Goal: Find specific page/section: Find specific page/section

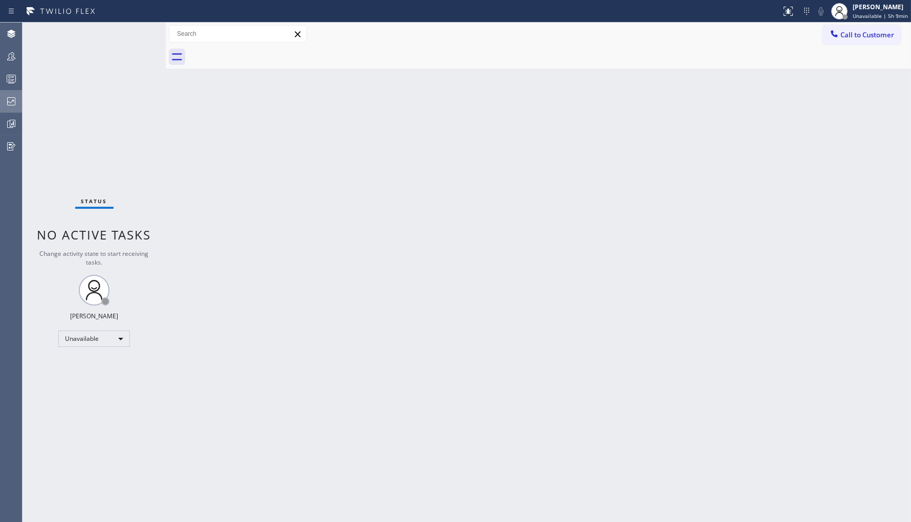
click at [19, 94] on div at bounding box center [11, 101] width 23 height 20
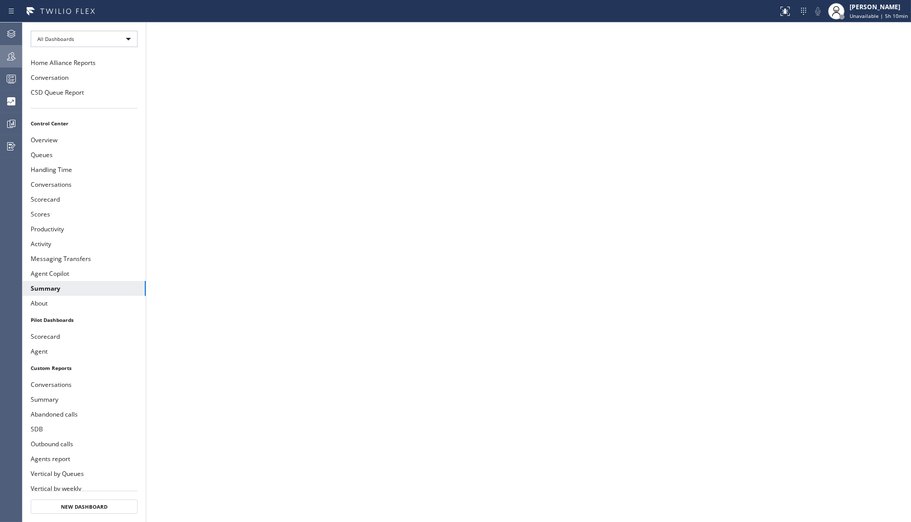
click at [14, 62] on icon at bounding box center [11, 56] width 12 height 12
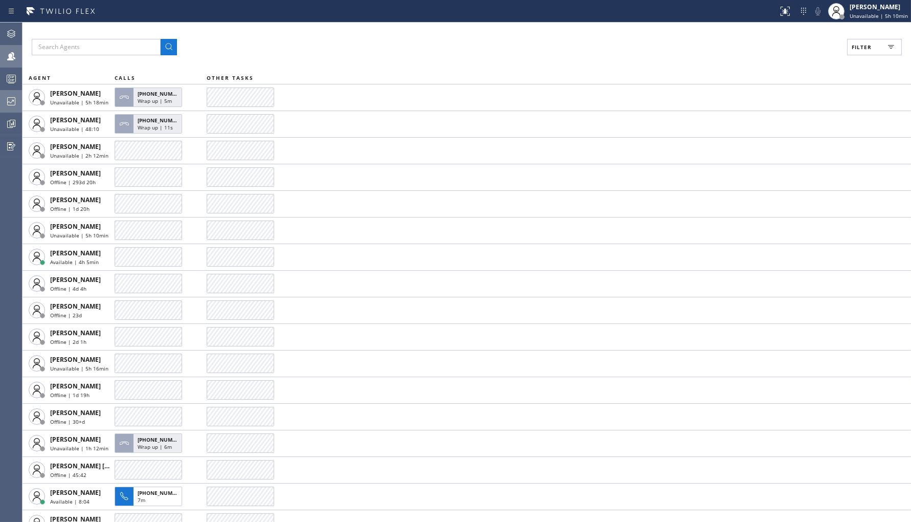
click at [16, 106] on icon at bounding box center [11, 101] width 12 height 12
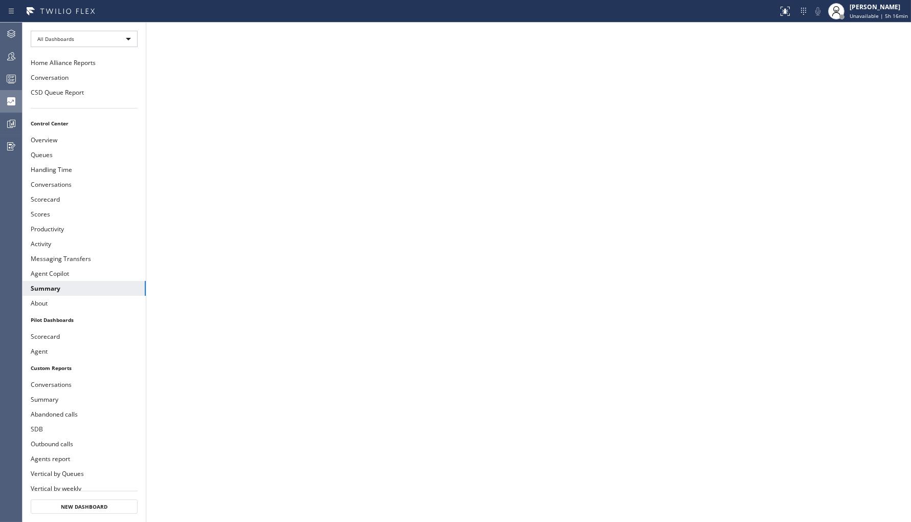
drag, startPoint x: 14, startPoint y: 58, endPoint x: 29, endPoint y: 62, distance: 14.9
click at [14, 59] on icon at bounding box center [11, 56] width 12 height 12
